Goal: Task Accomplishment & Management: Manage account settings

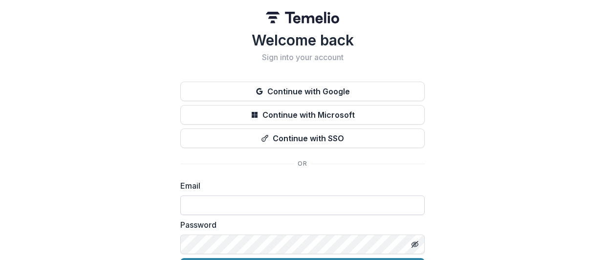
click at [237, 208] on input at bounding box center [302, 206] width 244 height 20
type input "**********"
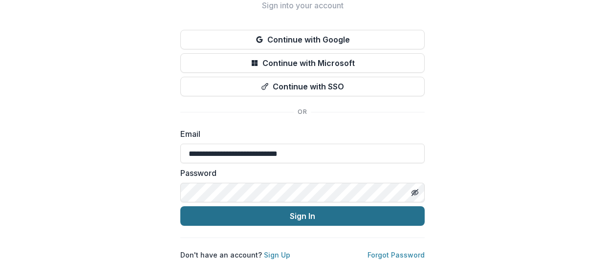
click at [310, 209] on button "Sign In" at bounding box center [302, 216] width 244 height 20
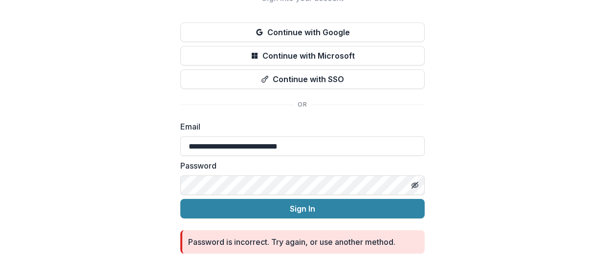
scroll to position [94, 0]
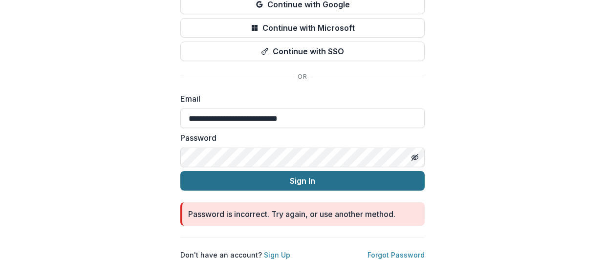
click at [302, 178] on button "Sign In" at bounding box center [302, 181] width 244 height 20
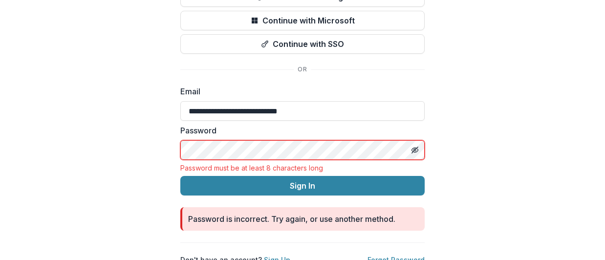
scroll to position [107, 0]
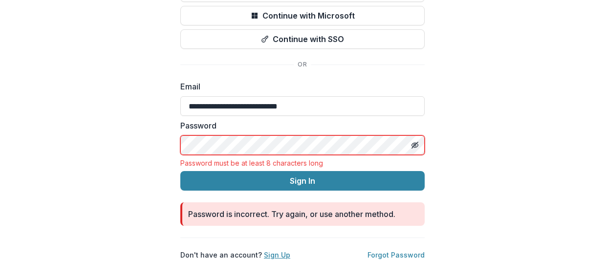
click at [264, 251] on link "Sign Up" at bounding box center [277, 255] width 26 height 8
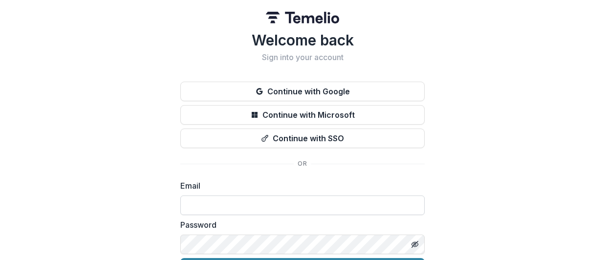
click at [242, 209] on input at bounding box center [302, 206] width 244 height 20
type input "**********"
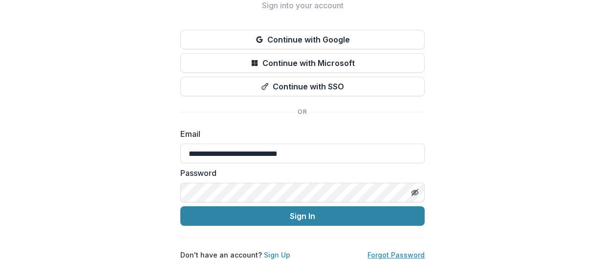
click at [391, 251] on link "Forgot Password" at bounding box center [396, 255] width 57 height 8
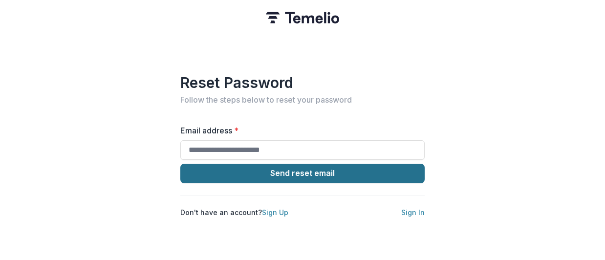
click at [333, 167] on button "Send reset email" at bounding box center [302, 174] width 244 height 20
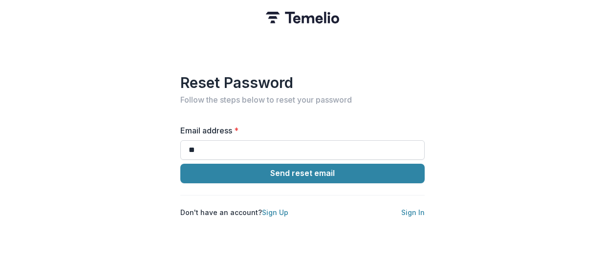
type input "**********"
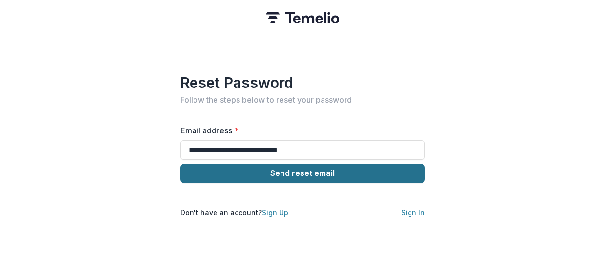
click at [303, 164] on button "Send reset email" at bounding box center [302, 174] width 244 height 20
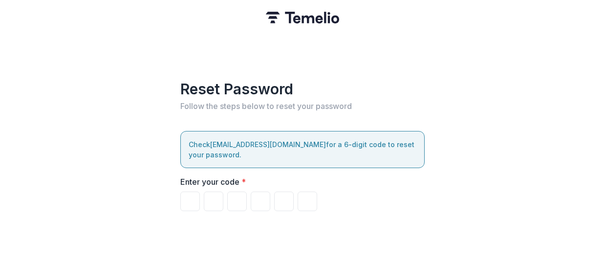
type input "*"
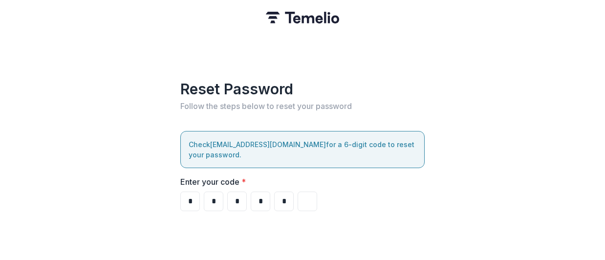
type input "*"
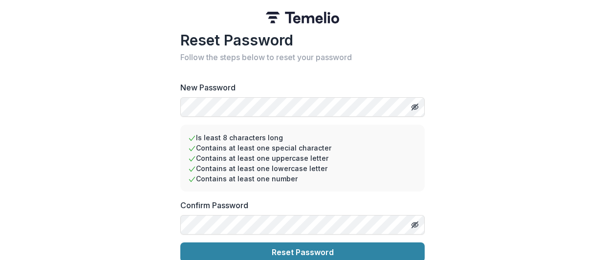
scroll to position [10, 0]
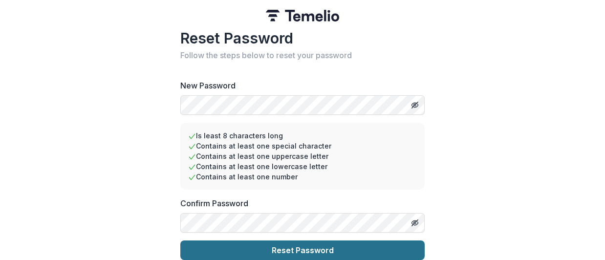
click at [294, 242] on button "Reset Password" at bounding box center [302, 251] width 244 height 20
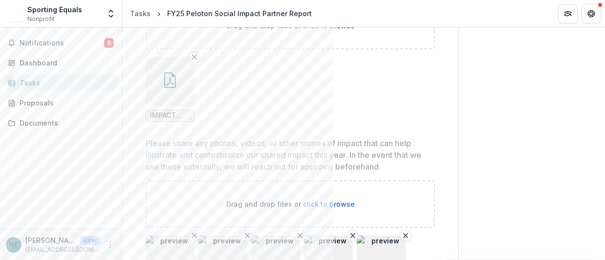
scroll to position [1343, 0]
click at [169, 97] on button "button" at bounding box center [170, 80] width 49 height 49
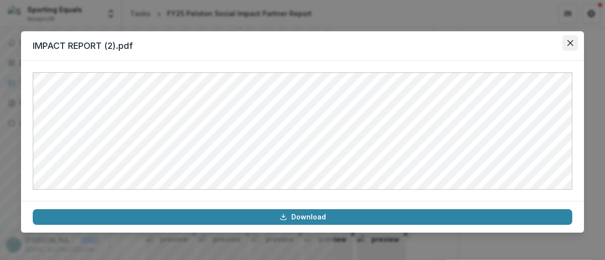
click at [571, 44] on icon "Close" at bounding box center [571, 43] width 6 height 6
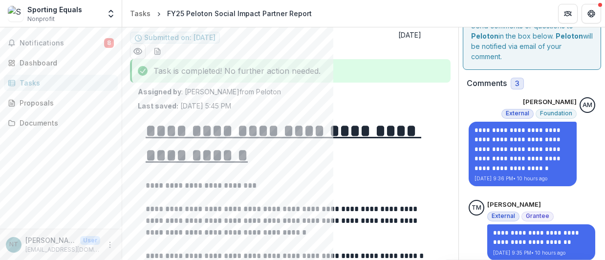
scroll to position [0, 0]
